Goal: Information Seeking & Learning: Learn about a topic

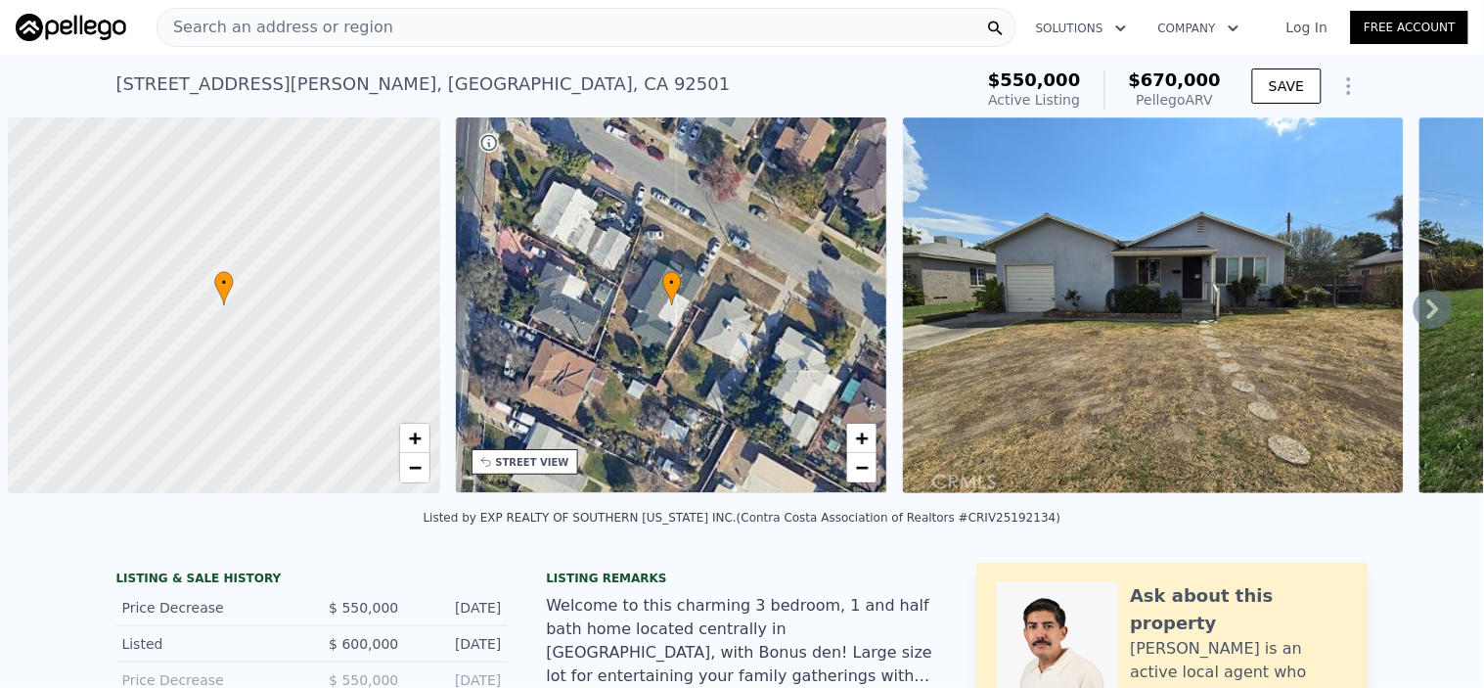
scroll to position [0, 7]
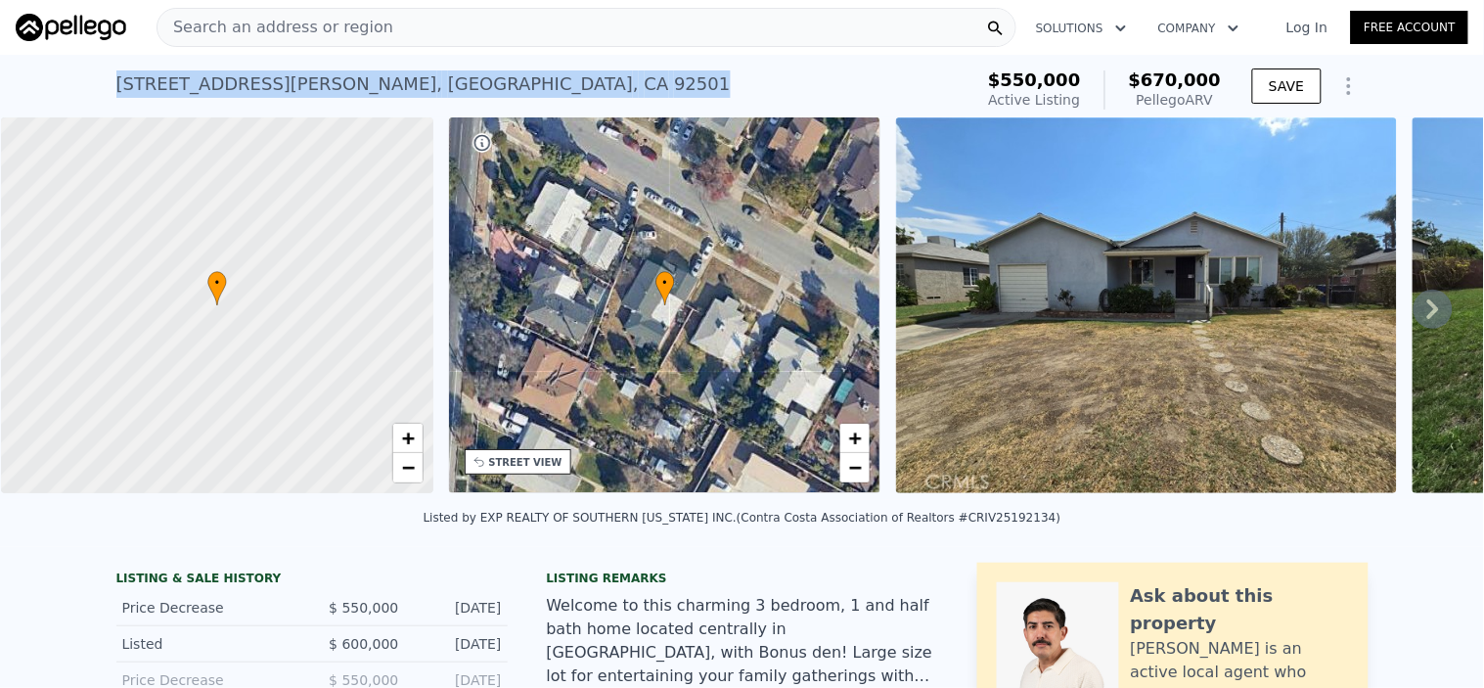
drag, startPoint x: 110, startPoint y: 83, endPoint x: 396, endPoint y: 94, distance: 286.9
click at [396, 94] on div "[STREET_ADDRESS][PERSON_NAME] Active at $550k (~ARV $670k )" at bounding box center [540, 90] width 849 height 55
click at [533, 479] on div "• + −" at bounding box center [665, 305] width 432 height 376
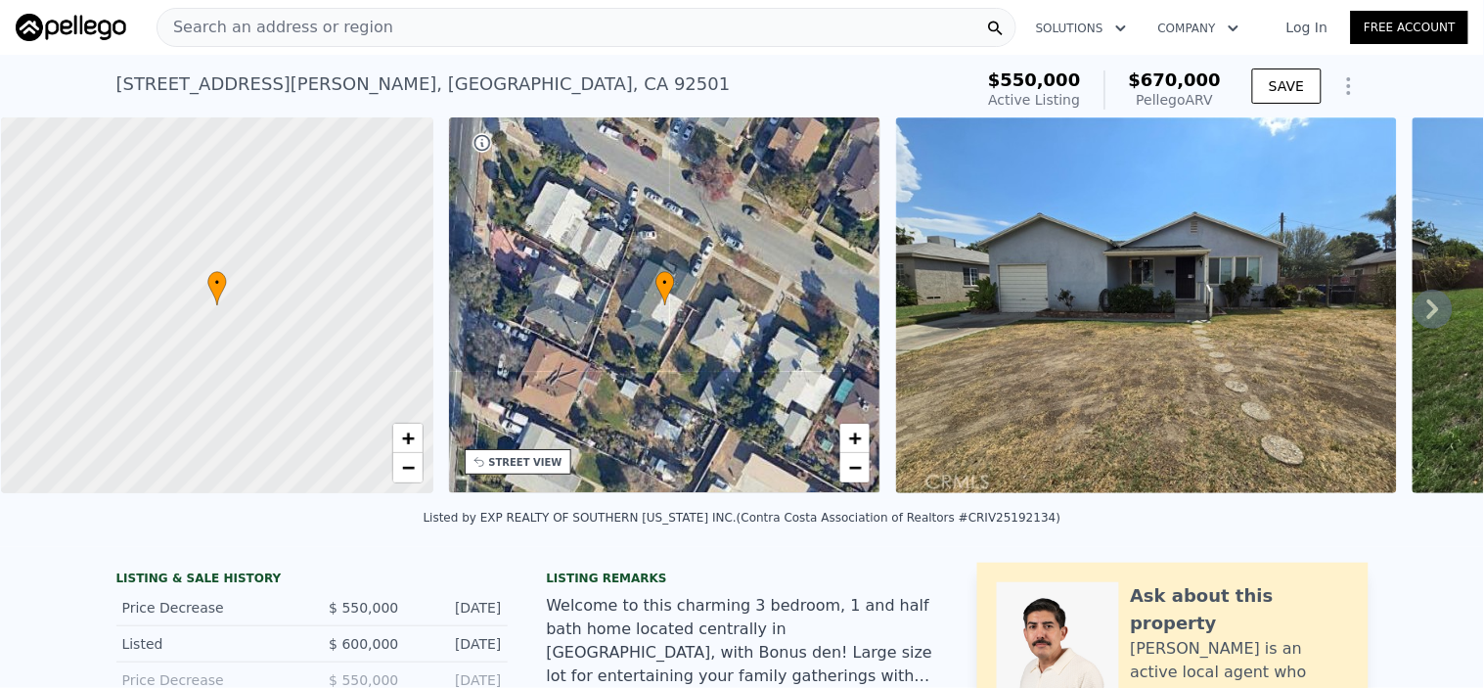
click at [532, 465] on div "STREET VIEW" at bounding box center [525, 462] width 73 height 15
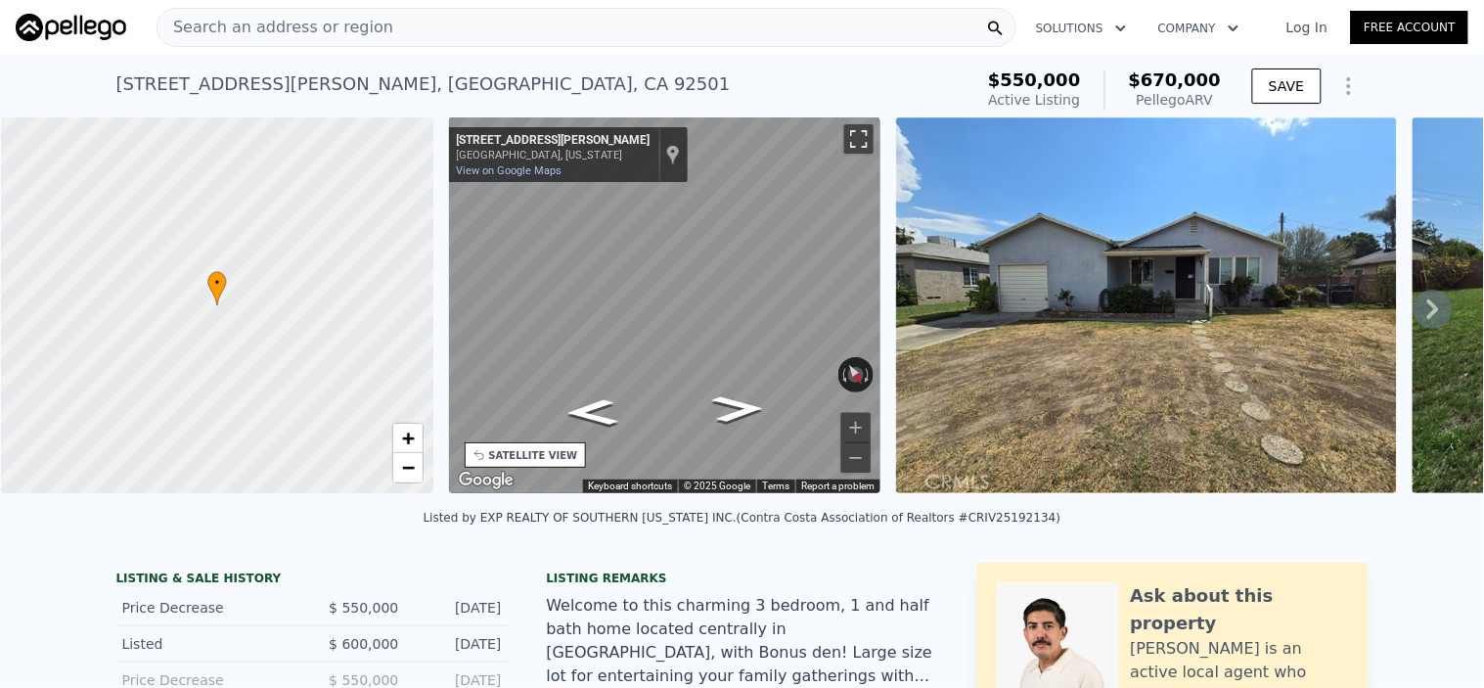
click at [856, 153] on button "Toggle fullscreen view" at bounding box center [858, 138] width 29 height 29
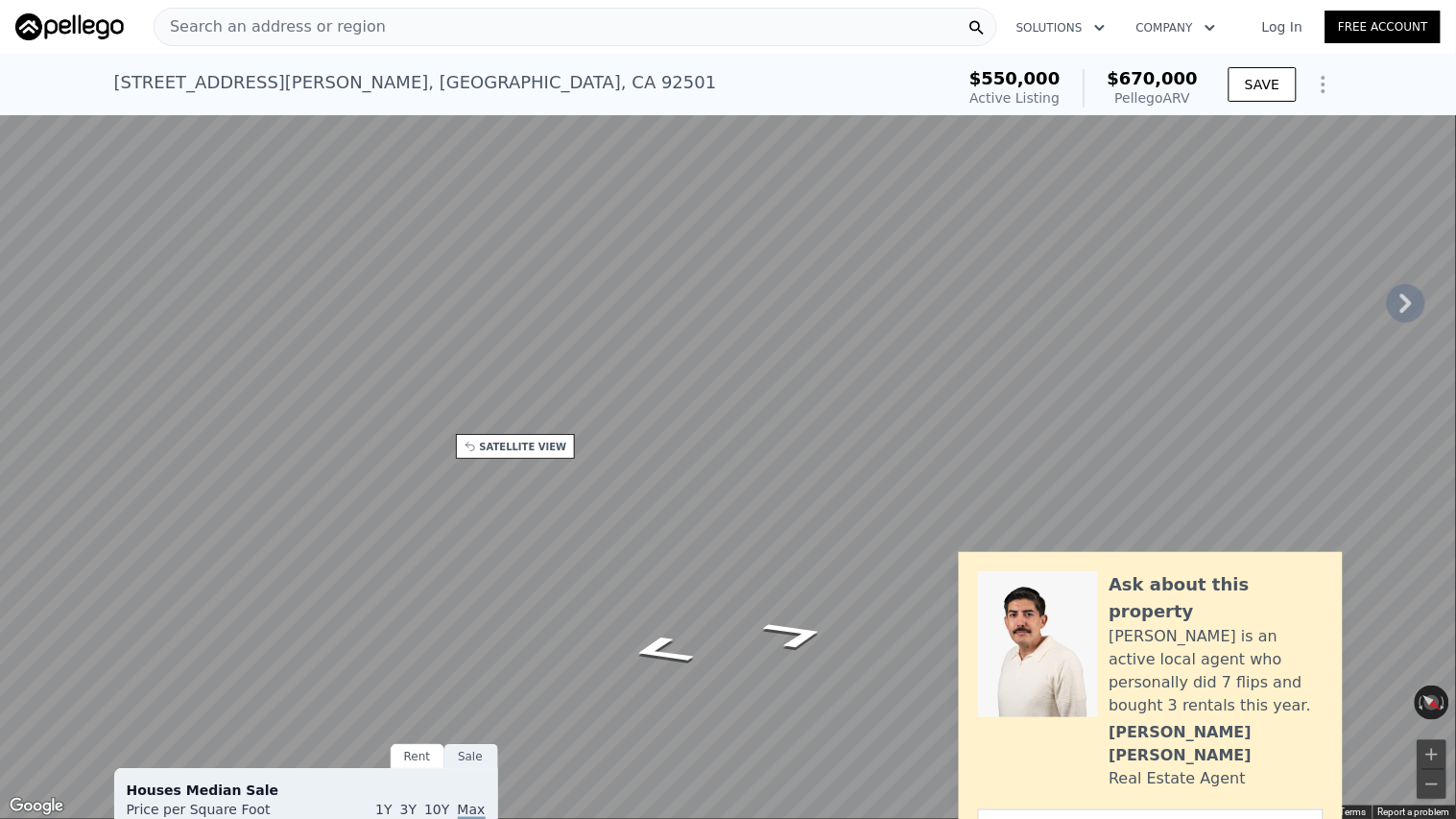
click at [1438, 13] on button "Toggle fullscreen view" at bounding box center [1434, 21] width 28 height 28
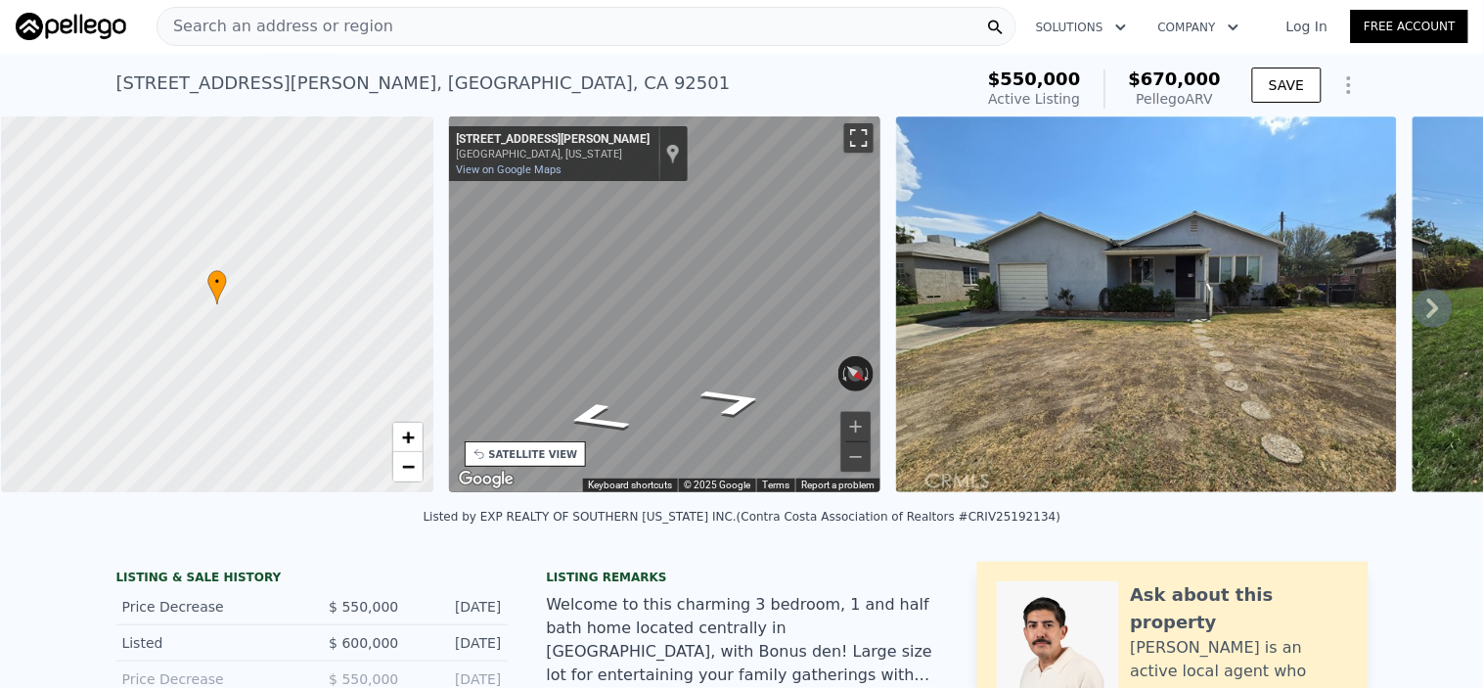
scroll to position [0, 0]
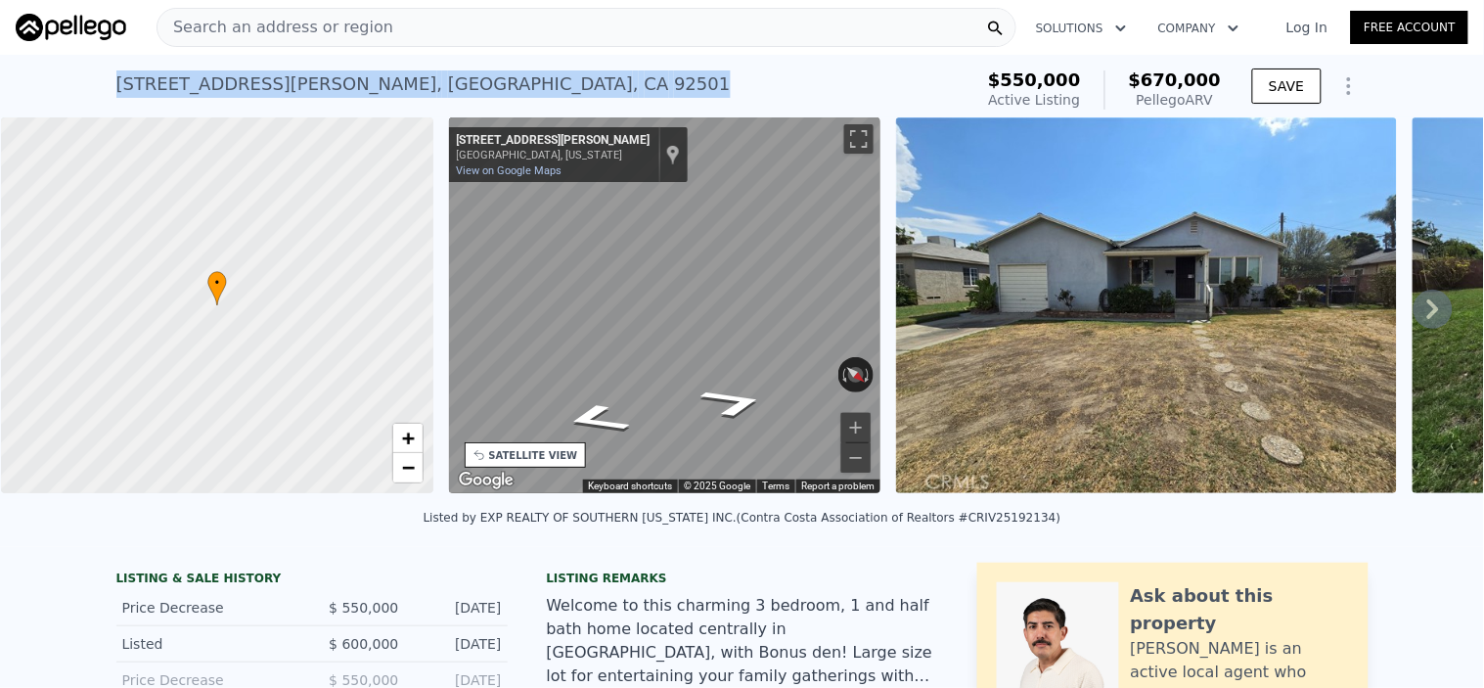
drag, startPoint x: 76, startPoint y: 83, endPoint x: 437, endPoint y: 114, distance: 362.3
click at [437, 114] on div "[STREET_ADDRESS][PERSON_NAME] Active at $550k (~ARV $670k ) $550,000 Active Lis…" at bounding box center [742, 86] width 1484 height 63
copy div "[STREET_ADDRESS][PERSON_NAME]"
